Goal: Task Accomplishment & Management: Manage account settings

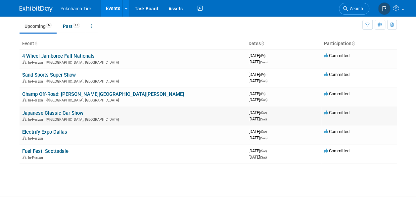
scroll to position [23, 0]
click at [59, 112] on link "Japanese Classic Car Show" at bounding box center [52, 112] width 61 height 6
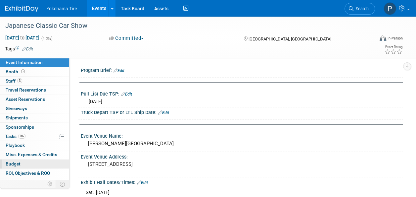
click at [21, 163] on link "Budget" at bounding box center [34, 163] width 69 height 9
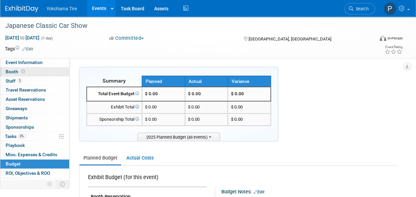
click at [17, 71] on span "Booth" at bounding box center [16, 71] width 21 height 5
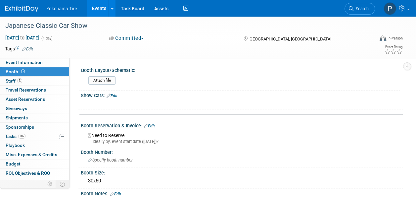
click at [154, 123] on link "Edit" at bounding box center [149, 125] width 11 height 5
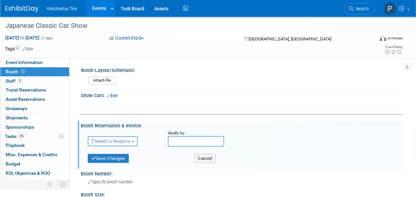
click at [179, 143] on input "text" at bounding box center [196, 141] width 56 height 11
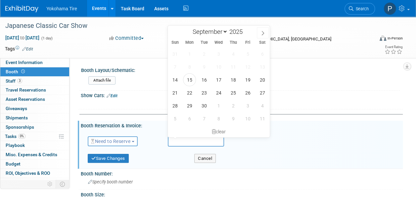
click at [112, 132] on div "Need to Reserve Need to Reserve Reserved No Reservation Required" at bounding box center [123, 139] width 80 height 19
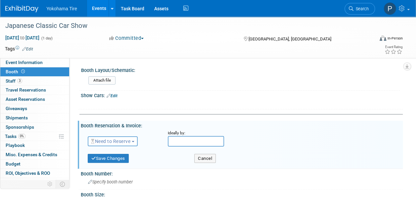
click at [113, 136] on button "Need to Reserve" at bounding box center [113, 141] width 50 height 10
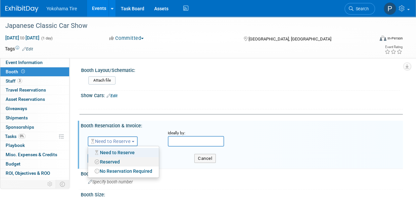
click at [117, 164] on link "Reserved" at bounding box center [123, 161] width 71 height 9
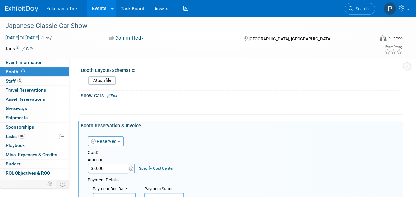
click at [121, 169] on input "$ 0.00" at bounding box center [108, 168] width 41 height 10
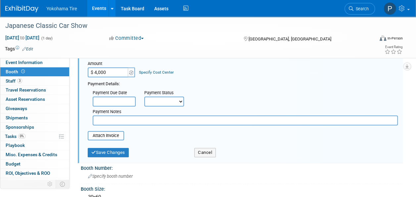
scroll to position [98, 0]
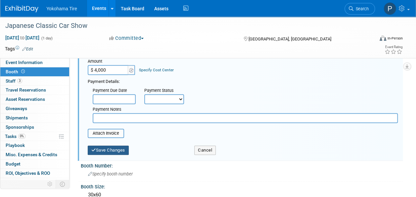
type input "$ 4,000.00"
click at [109, 153] on button "Save Changes" at bounding box center [108, 149] width 41 height 9
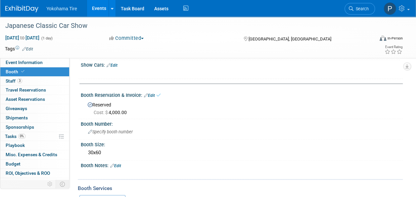
scroll to position [30, 0]
click at [108, 156] on div "30x60" at bounding box center [242, 153] width 312 height 10
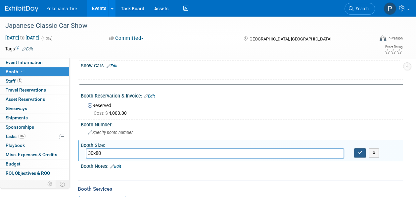
type input "30x80"
click at [360, 151] on icon "button" at bounding box center [360, 152] width 5 height 4
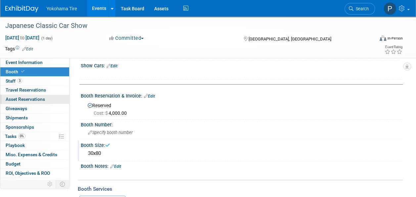
click at [29, 100] on span "Asset Reservations 0" at bounding box center [25, 98] width 39 height 5
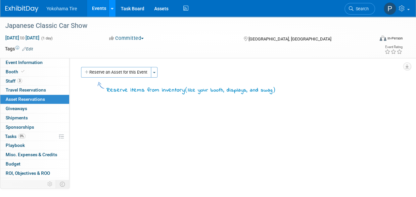
click at [110, 9] on link at bounding box center [112, 8] width 7 height 17
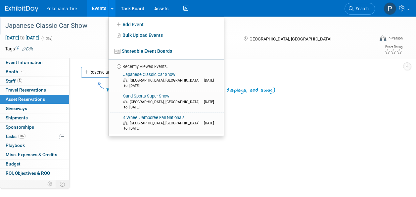
drag, startPoint x: 60, startPoint y: 10, endPoint x: 52, endPoint y: 25, distance: 16.7
click at [60, 10] on span "Yokohama Tire" at bounding box center [61, 8] width 31 height 5
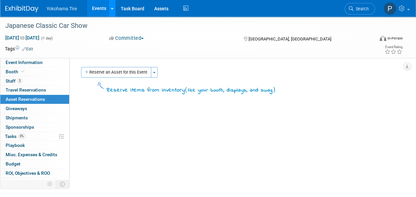
click at [113, 11] on link at bounding box center [112, 8] width 7 height 17
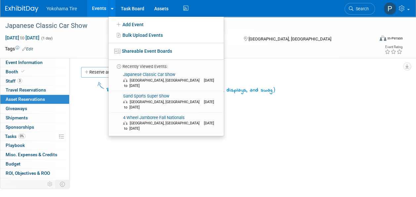
click at [70, 93] on div "Program Brief: Edit Pull List Due TSP: Edit Wed. Oct 1, 2025 Truck Depart TSP o…" at bounding box center [236, 126] width 333 height 137
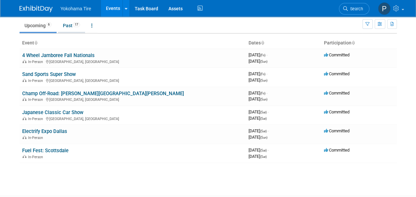
click at [68, 25] on link "Past 17" at bounding box center [71, 25] width 27 height 13
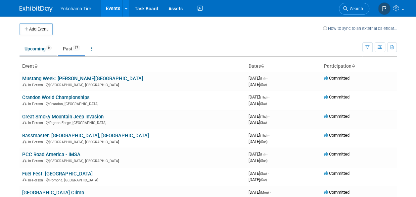
click at [36, 48] on link "Upcoming 6" at bounding box center [38, 48] width 37 height 13
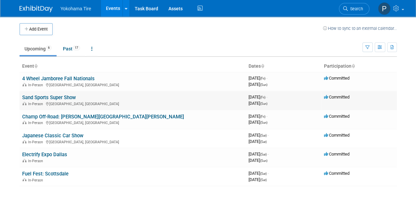
click at [54, 97] on link "Sand Sports Super Show" at bounding box center [49, 97] width 54 height 6
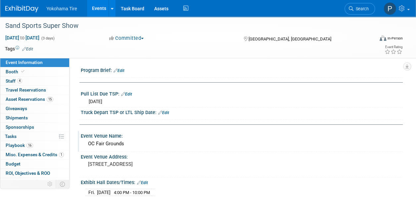
scroll to position [84, 0]
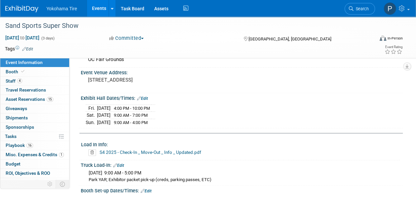
click at [131, 151] on link "S4 2025 - Check-In _ Move-Out _ Info _ Updated.pdf" at bounding box center [151, 151] width 102 height 5
